Goal: Use online tool/utility: Use online tool/utility

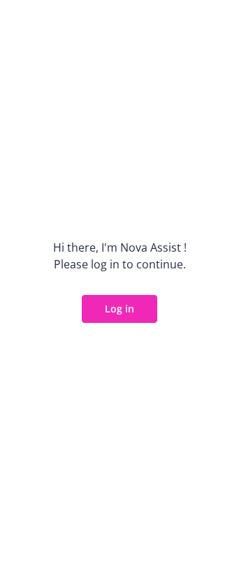
click at [129, 307] on button "Log in" at bounding box center [119, 309] width 75 height 28
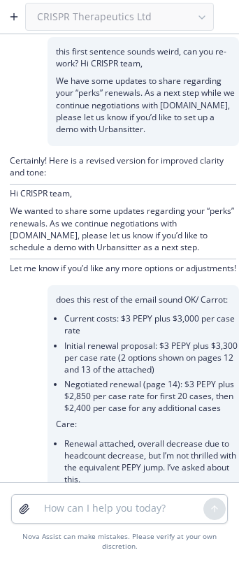
click at [69, 18] on div "CRISPR Therapeutics Ltd" at bounding box center [119, 17] width 189 height 28
click at [13, 17] on icon "button" at bounding box center [13, 17] width 6 height 0
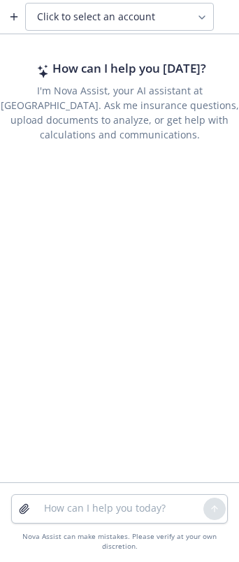
click at [88, 17] on span "Click to select an account" at bounding box center [96, 17] width 118 height 14
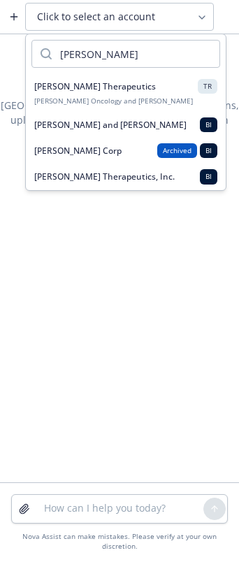
type input "[PERSON_NAME]"
click at [96, 82] on span "[PERSON_NAME] Therapeutics" at bounding box center [95, 86] width 122 height 12
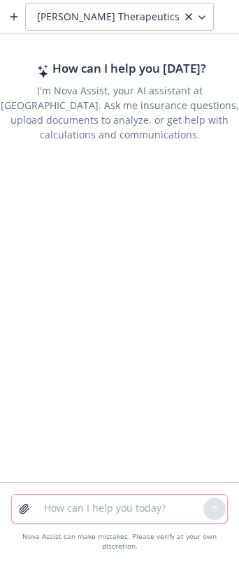
click at [92, 500] on textarea at bounding box center [120, 509] width 168 height 28
click at [101, 506] on textarea at bounding box center [120, 509] width 168 height 28
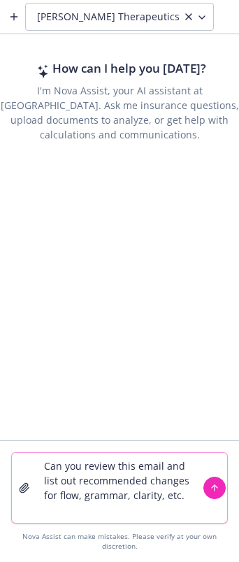
type textarea "Can you review this email and list out recommended changes for flow, grammar, c…"
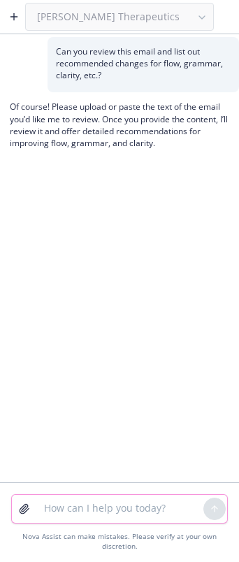
click at [54, 513] on textarea at bounding box center [120, 509] width 168 height 28
paste textarea "L’i dolors am cons adip eli sedd eiusmodte inci UTLABO etdolor. Ma ali’e admi v…"
type textarea "L’i dolors am cons adip eli sedd eiusmodte inci UTLABO etdolor. Ma ali’e admi v…"
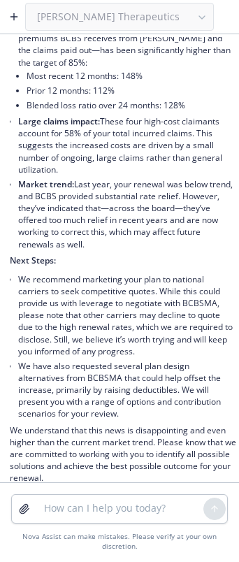
scroll to position [1537, 0]
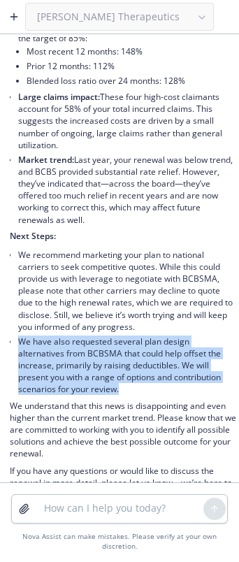
drag, startPoint x: 136, startPoint y: 425, endPoint x: 21, endPoint y: 380, distance: 123.6
click at [21, 380] on li "We have also requested several plan design alternatives from BCBSMA that could …" at bounding box center [127, 365] width 218 height 63
click at [84, 397] on li "We have also requested several plan design alternatives from BCBSMA that could …" at bounding box center [127, 365] width 218 height 63
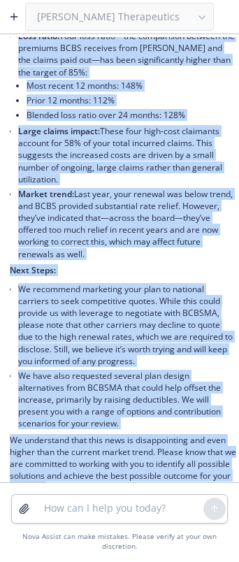
scroll to position [1665, 0]
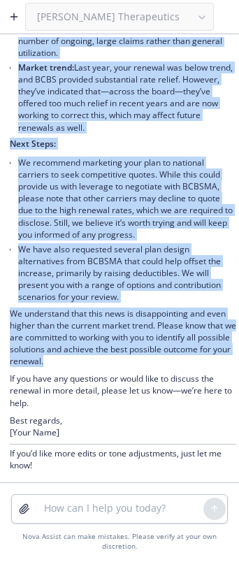
drag, startPoint x: 18, startPoint y: 210, endPoint x: 153, endPoint y: 366, distance: 206.5
copy div "Lore-ipsu dolorsita: Conse adi elitseddo eius tempori utla-etdo magnaa, eni ad …"
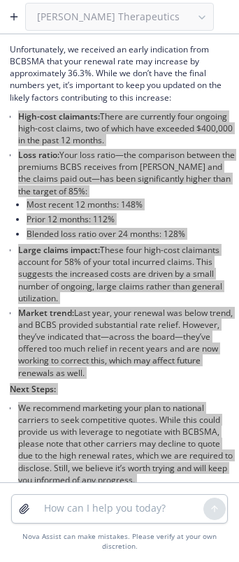
scroll to position [1316, 0]
